Goal: Information Seeking & Learning: Learn about a topic

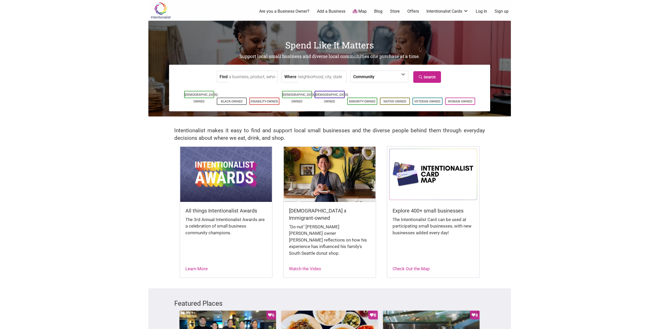
click at [257, 78] on input "Find" at bounding box center [252, 77] width 47 height 12
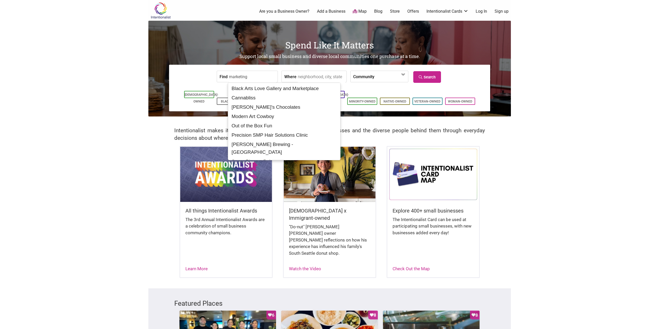
click at [258, 81] on input "marketing" at bounding box center [252, 77] width 47 height 12
click at [246, 77] on input "marketing" at bounding box center [252, 77] width 47 height 12
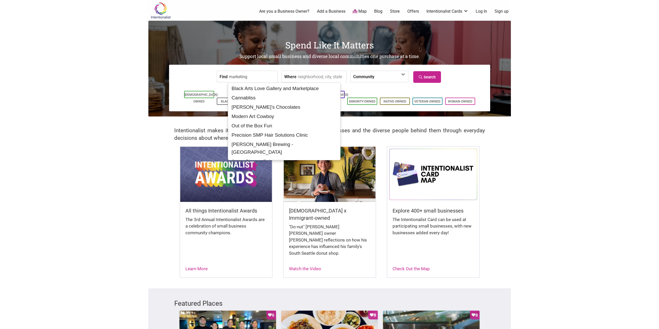
click at [246, 77] on input "marketing" at bounding box center [252, 77] width 47 height 12
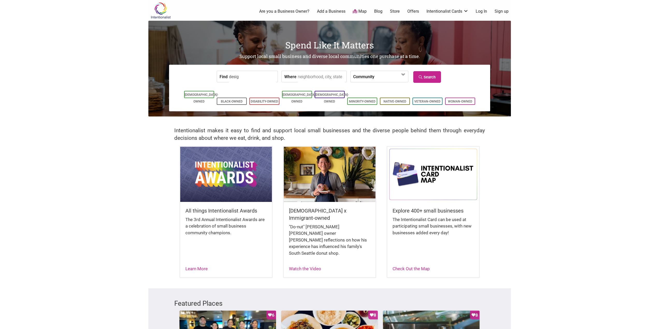
type input "design"
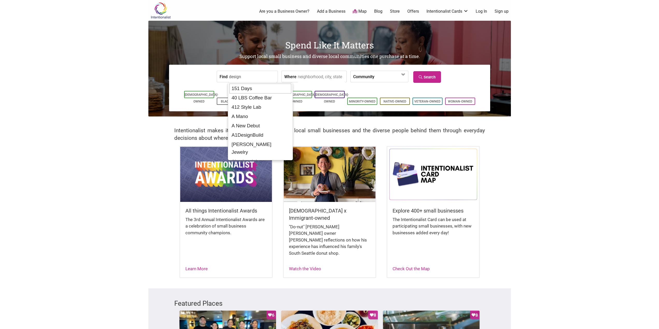
click at [253, 75] on input "design" at bounding box center [252, 77] width 47 height 12
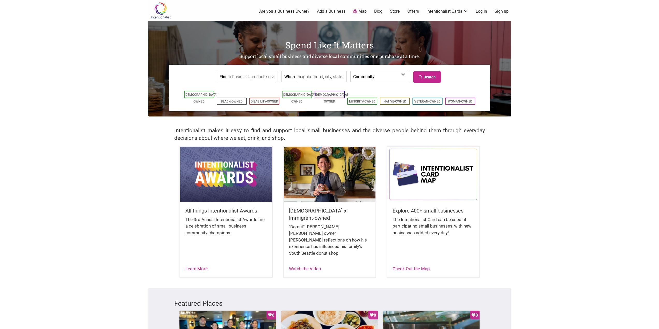
click at [297, 10] on link "Are you a Business Owner?" at bounding box center [284, 12] width 50 height 6
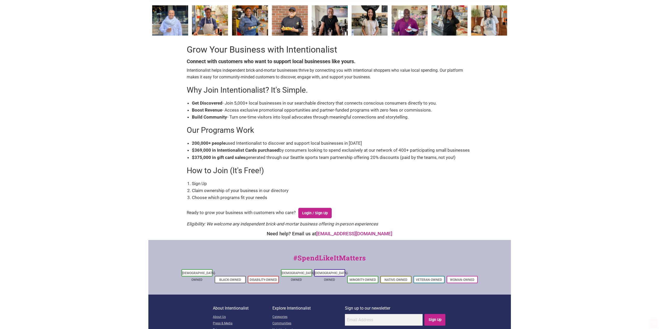
scroll to position [53, 0]
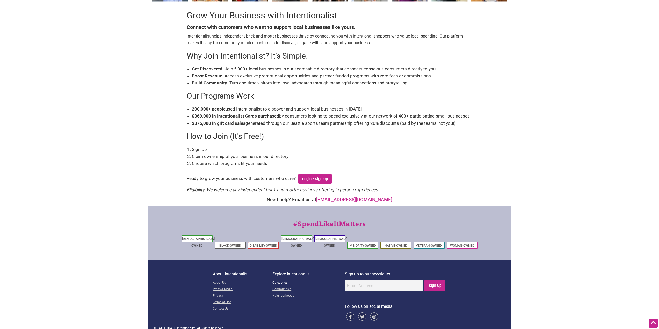
click at [283, 280] on link "Categories" at bounding box center [308, 283] width 73 height 6
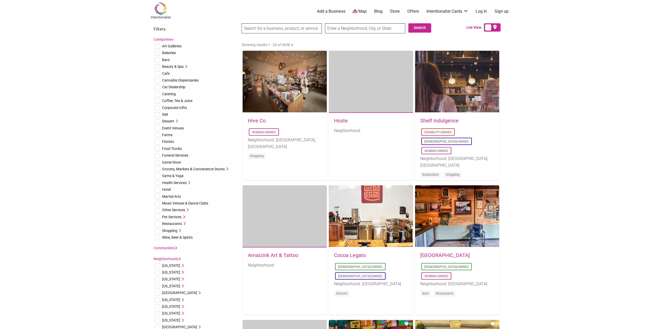
click at [177, 107] on span "Corporate Gifts" at bounding box center [174, 108] width 25 height 4
click at [156, 109] on input "checkbox" at bounding box center [157, 107] width 5 height 5
click at [158, 108] on input "checkbox" at bounding box center [157, 107] width 5 height 5
checkbox input "false"
click at [159, 209] on input "checkbox" at bounding box center [157, 210] width 5 height 5
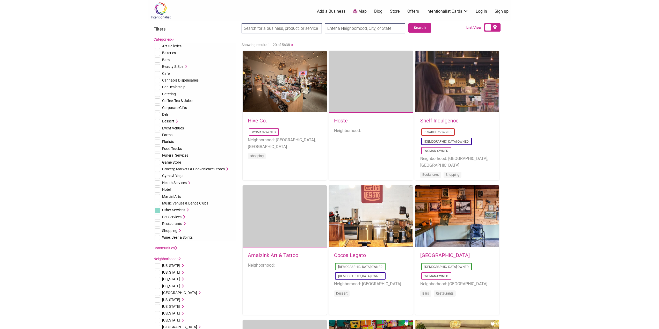
click at [189, 210] on icon at bounding box center [187, 210] width 4 height 4
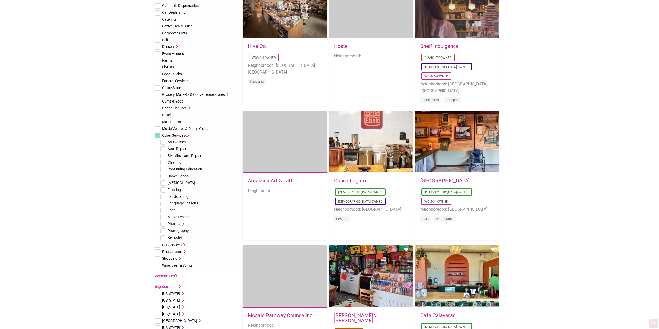
scroll to position [78, 0]
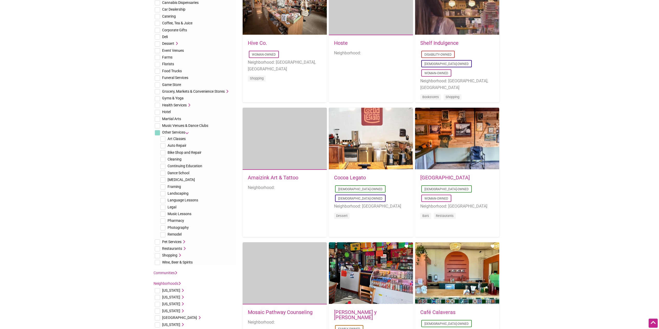
click at [156, 133] on input "checkbox" at bounding box center [157, 132] width 5 height 5
checkbox input "true"
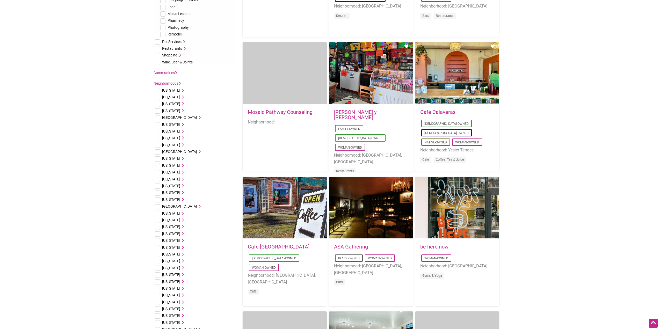
scroll to position [389, 0]
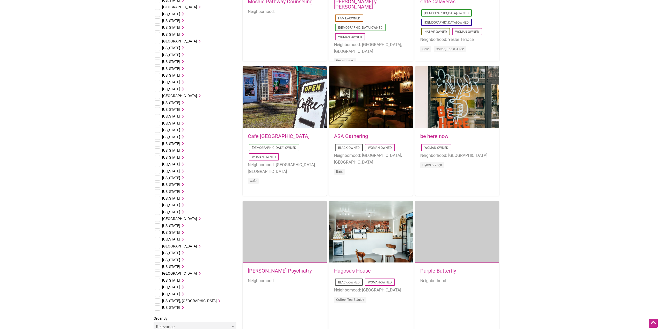
click at [159, 295] on input "checkbox" at bounding box center [157, 294] width 5 height 5
checkbox input "true"
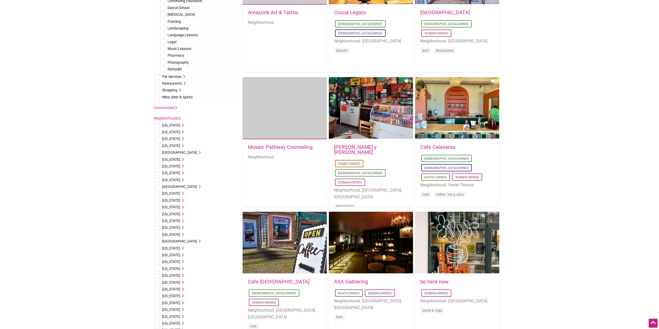
scroll to position [233, 0]
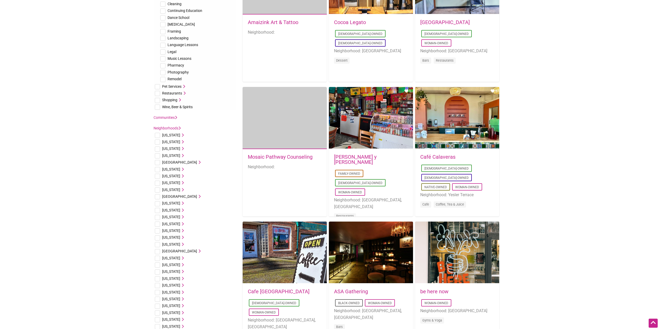
click at [176, 118] on icon at bounding box center [176, 118] width 2 height 4
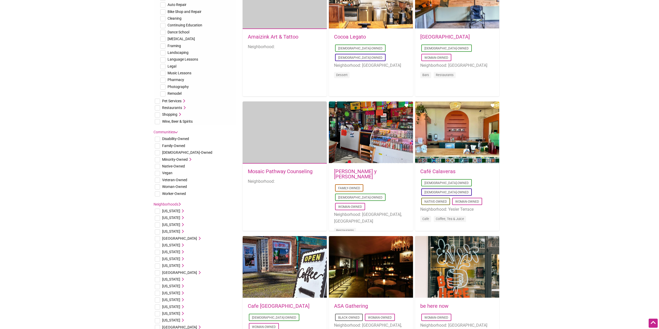
scroll to position [207, 0]
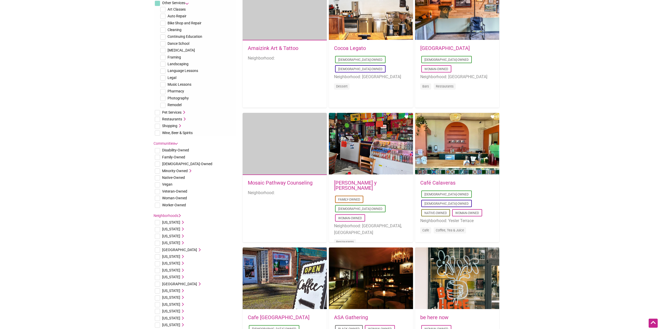
click at [159, 203] on input "checkbox" at bounding box center [157, 205] width 5 height 5
checkbox input "true"
click at [159, 197] on input "checkbox" at bounding box center [157, 198] width 5 height 5
checkbox input "true"
click at [159, 190] on input "checkbox" at bounding box center [157, 191] width 5 height 5
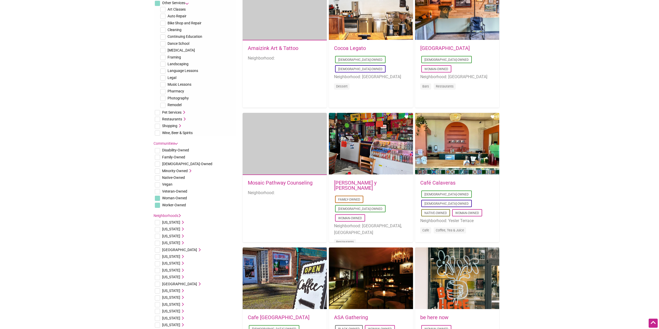
checkbox input "true"
click at [158, 184] on input "checkbox" at bounding box center [157, 184] width 5 height 5
checkbox input "true"
click at [157, 175] on li "Native-Owned" at bounding box center [195, 177] width 83 height 7
click at [158, 176] on input "checkbox" at bounding box center [157, 177] width 5 height 5
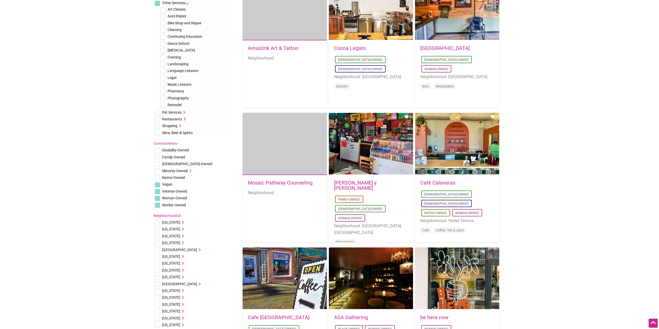
checkbox input "true"
click at [159, 170] on input "checkbox" at bounding box center [157, 171] width 5 height 5
checkbox input "true"
click at [158, 162] on input "checkbox" at bounding box center [157, 164] width 5 height 5
checkbox input "true"
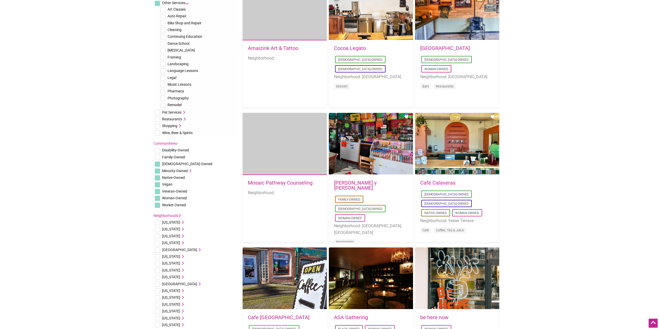
click at [160, 153] on input "checkbox" at bounding box center [157, 150] width 5 height 5
checkbox input "true"
click at [159, 157] on input "checkbox" at bounding box center [157, 157] width 5 height 5
checkbox input "true"
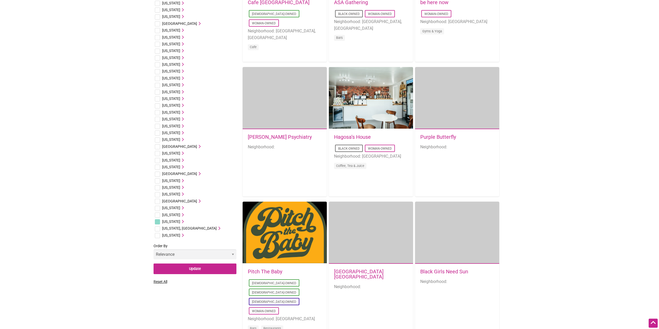
scroll to position [570, 0]
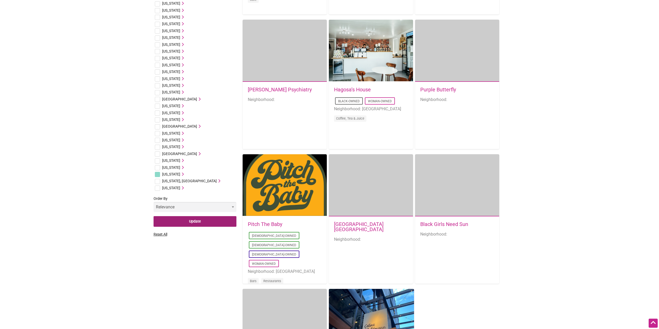
click at [200, 222] on input "Update" at bounding box center [195, 221] width 83 height 11
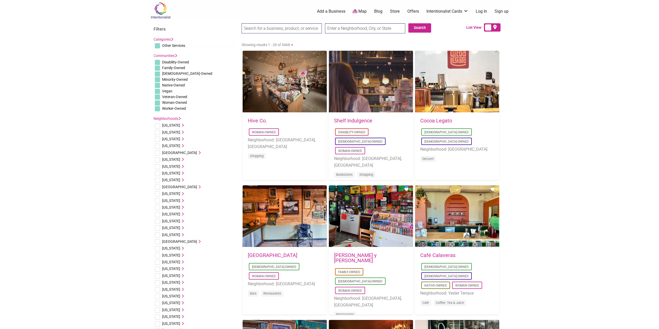
click at [167, 39] on link "Categories" at bounding box center [164, 39] width 20 height 4
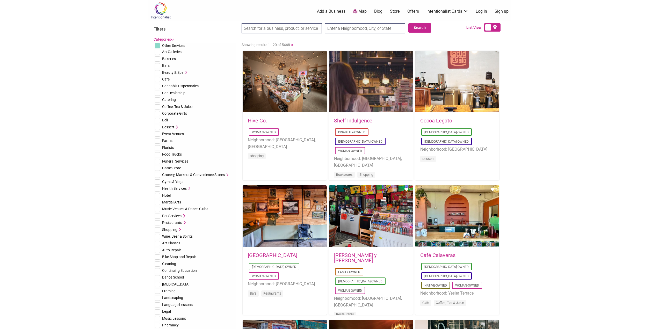
click at [158, 115] on input "checkbox" at bounding box center [157, 113] width 5 height 5
checkbox input "true"
click at [158, 46] on input "checkbox" at bounding box center [157, 45] width 5 height 5
checkbox input "false"
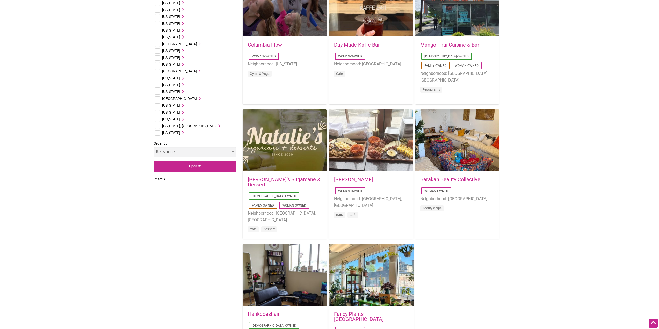
scroll to position [725, 0]
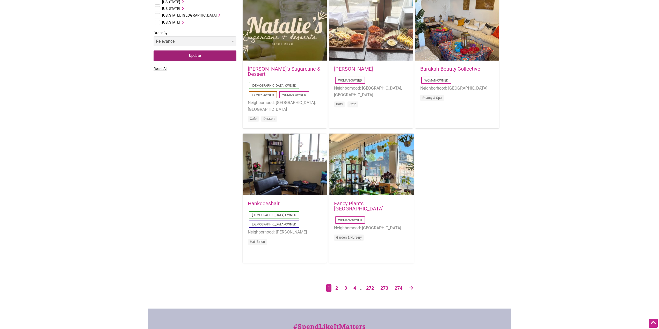
click at [192, 59] on input "Update" at bounding box center [195, 56] width 83 height 11
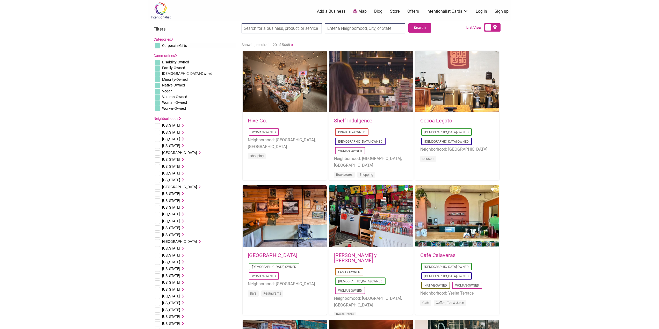
click at [168, 39] on link "Categories" at bounding box center [164, 39] width 20 height 4
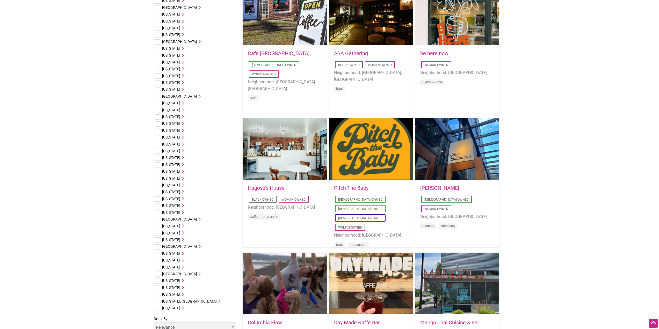
scroll to position [518, 0]
